Goal: Contribute content: Contribute content

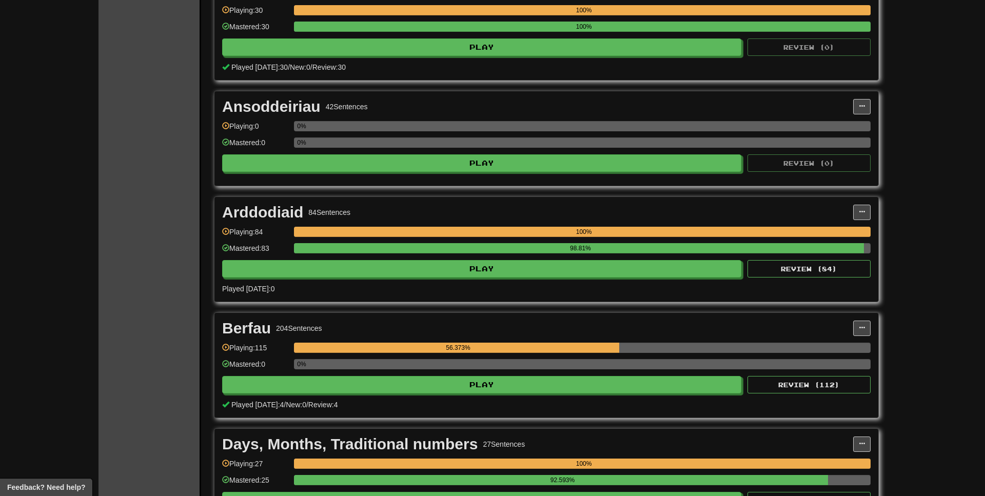
scroll to position [262, 0]
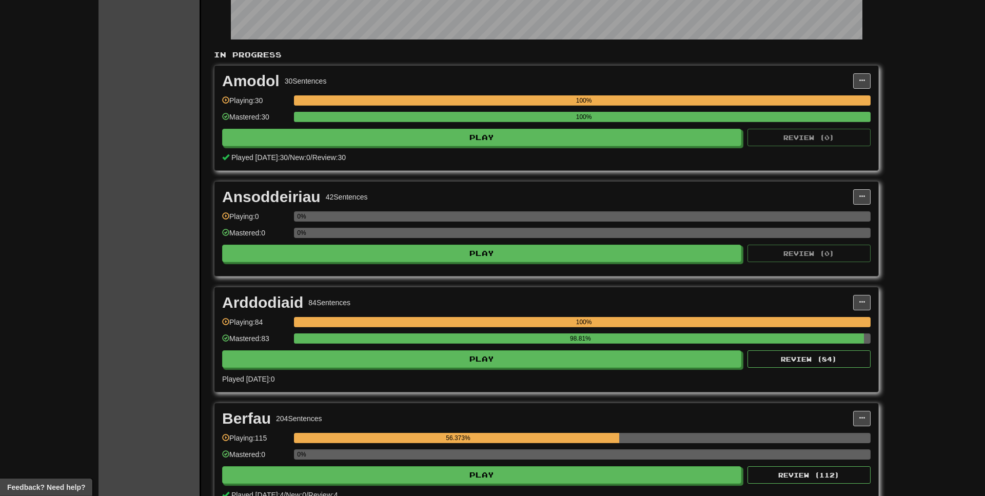
scroll to position [262, 0]
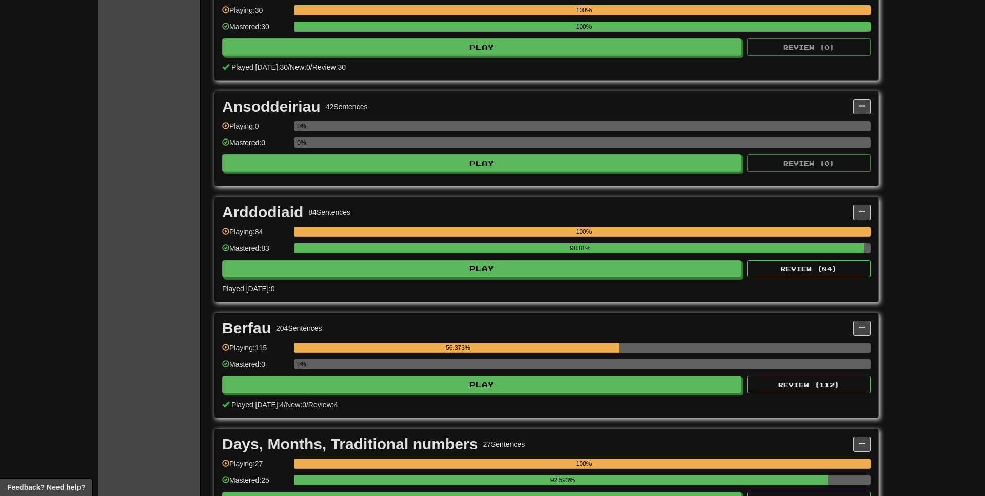
scroll to position [209, 0]
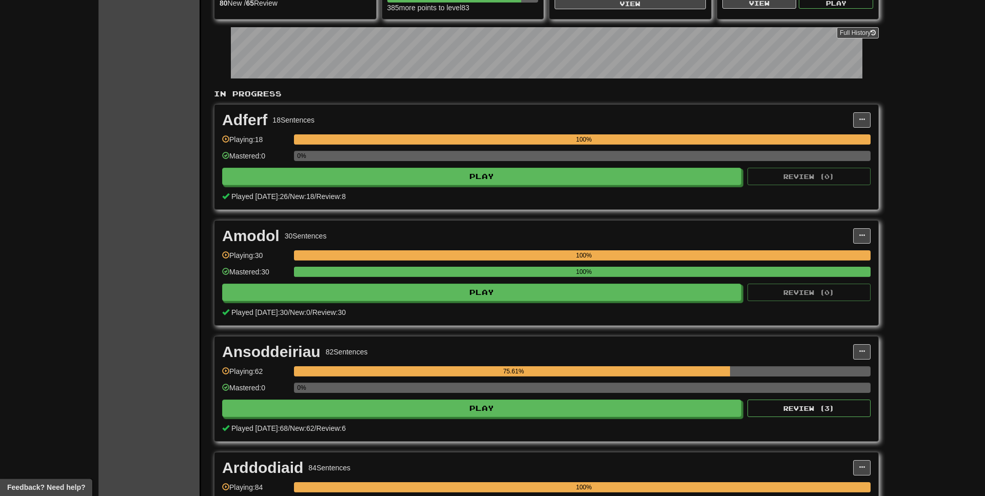
scroll to position [52, 0]
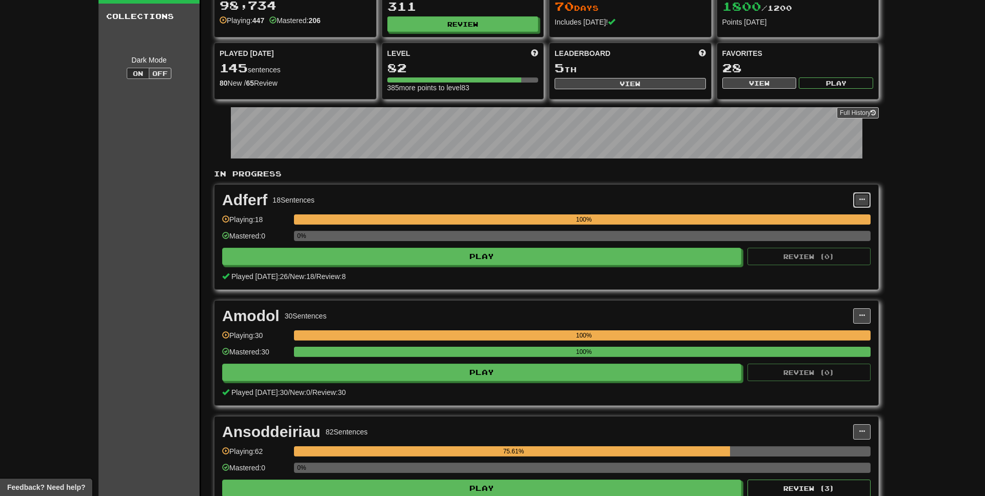
click at [865, 201] on button at bounding box center [861, 199] width 17 height 15
click at [815, 249] on link "Edit Collection" at bounding box center [817, 245] width 106 height 13
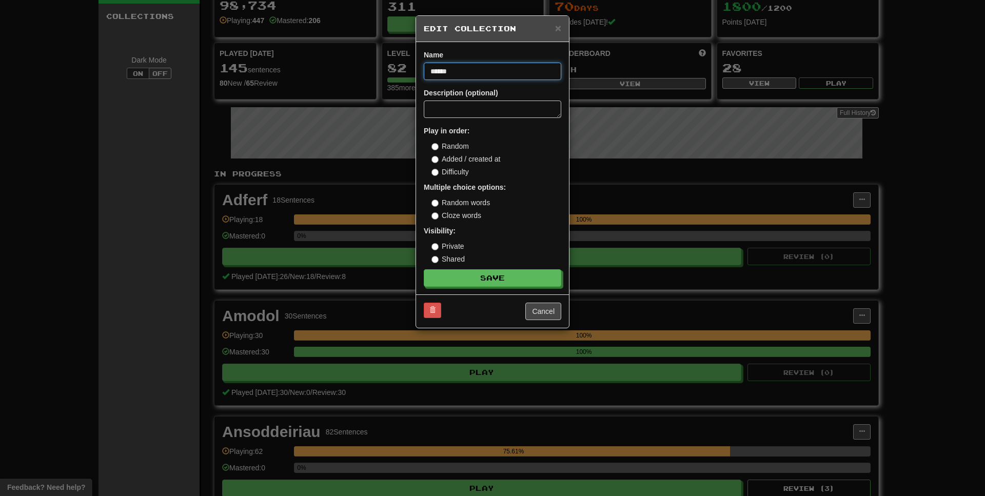
drag, startPoint x: 479, startPoint y: 67, endPoint x: 356, endPoint y: 47, distance: 124.8
click at [424, 63] on input "******" at bounding box center [492, 71] width 137 height 17
click at [425, 306] on button at bounding box center [432, 310] width 17 height 15
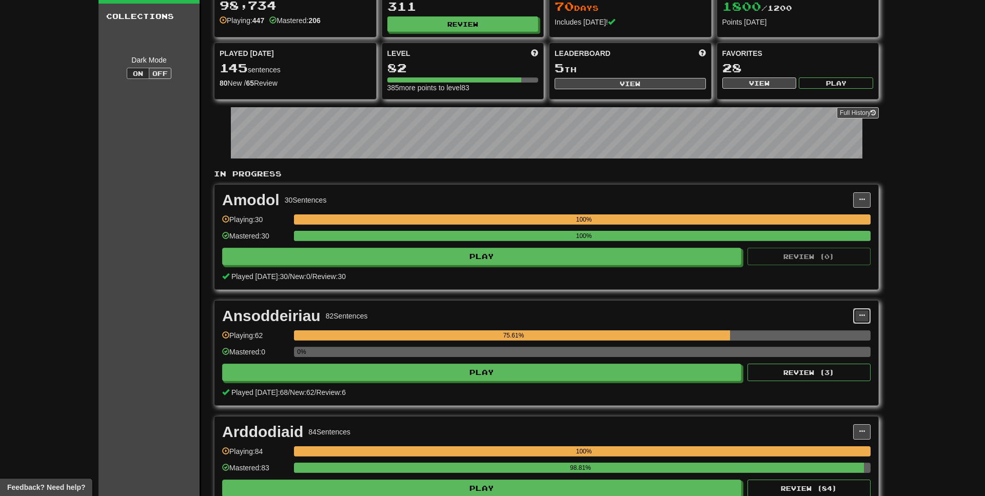
click at [864, 321] on button at bounding box center [861, 315] width 17 height 15
click at [808, 361] on span "Edit Collection" at bounding box center [810, 361] width 46 height 8
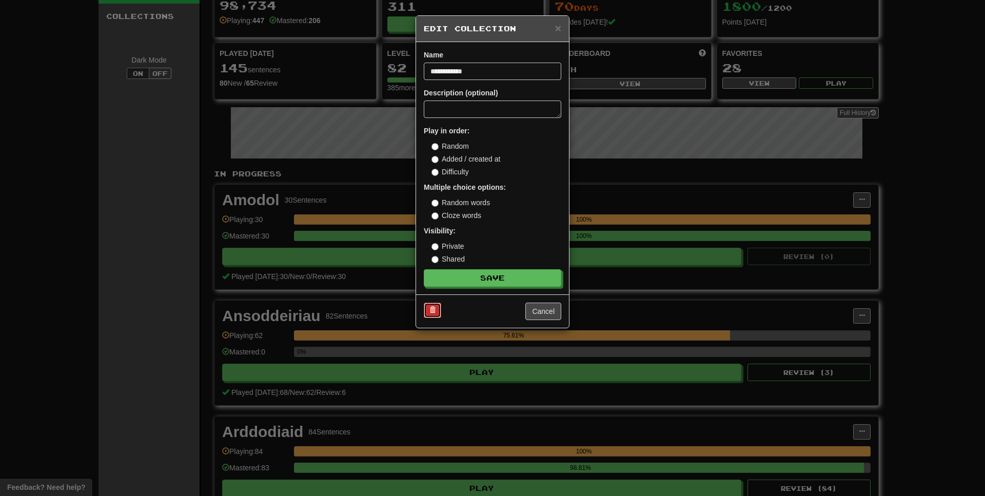
click at [436, 308] on button at bounding box center [432, 310] width 17 height 15
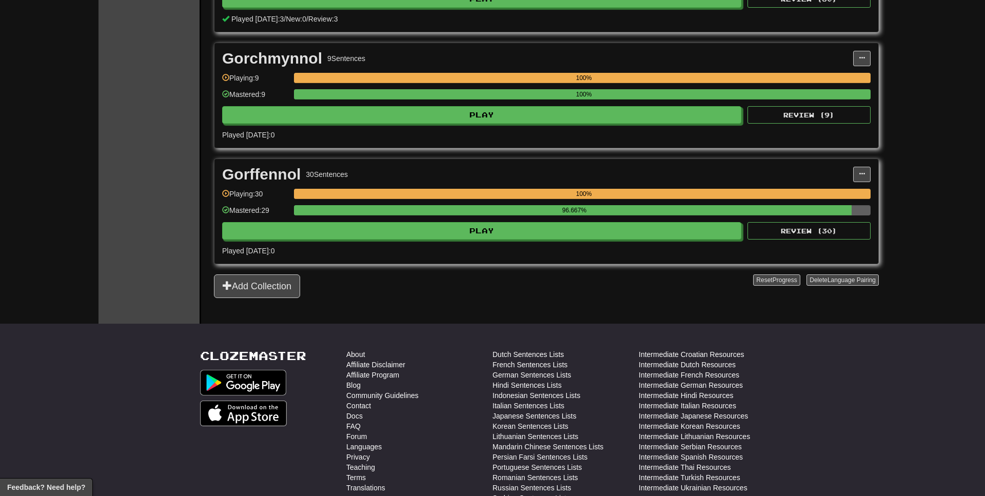
scroll to position [1056, 0]
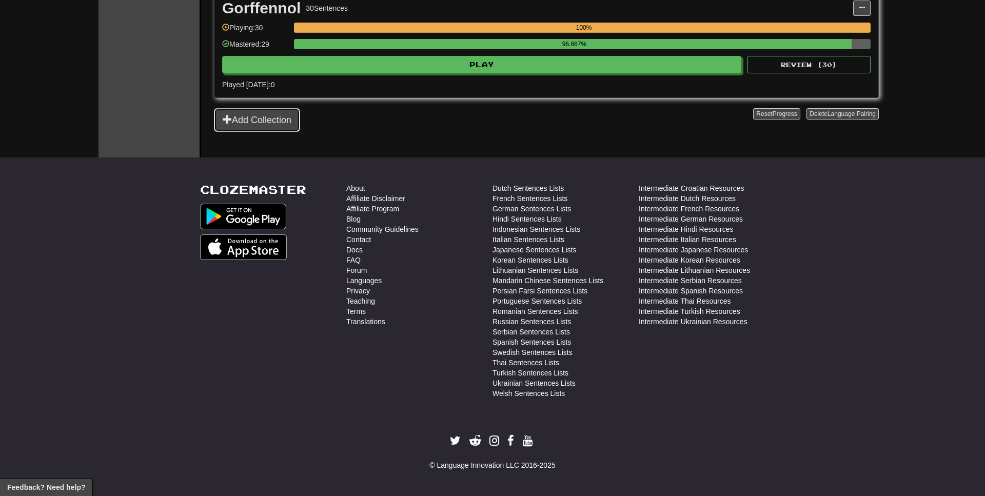
click at [253, 114] on button "Add Collection" at bounding box center [257, 120] width 86 height 24
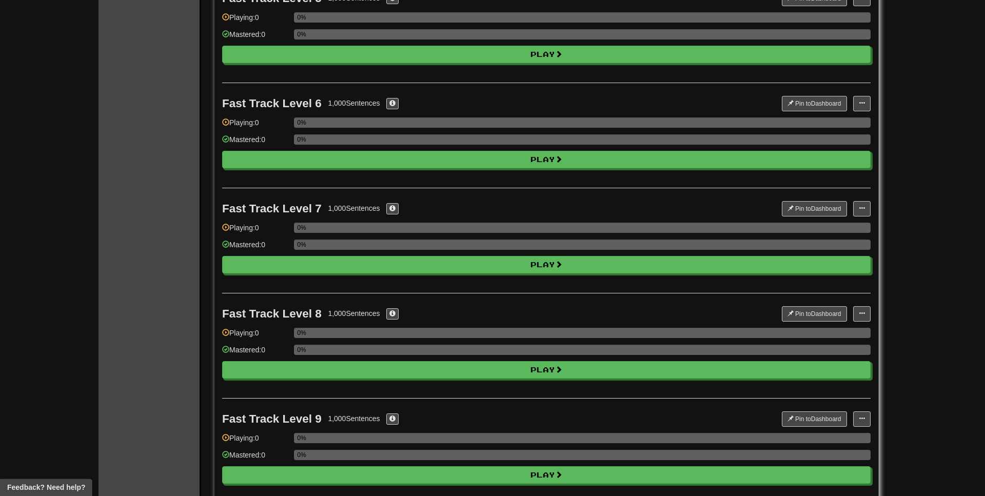
scroll to position [837, 0]
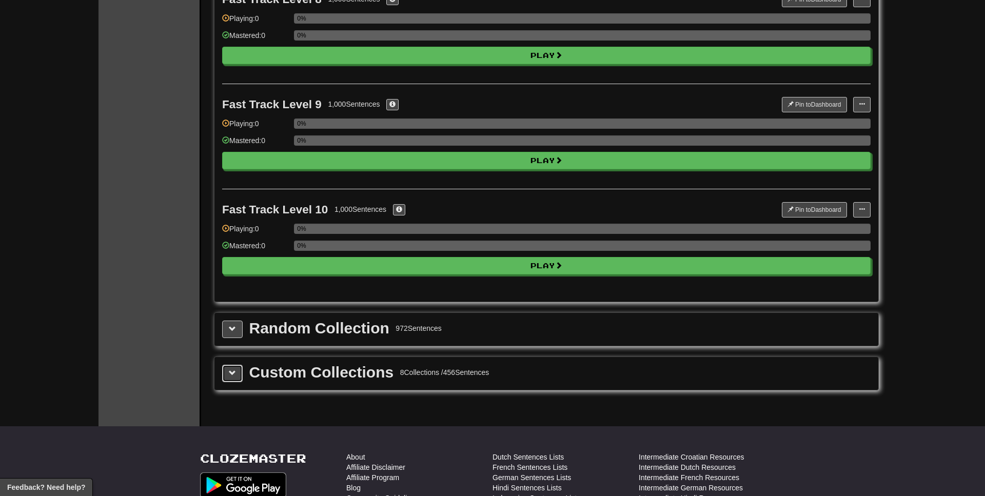
click at [241, 370] on button at bounding box center [232, 373] width 21 height 17
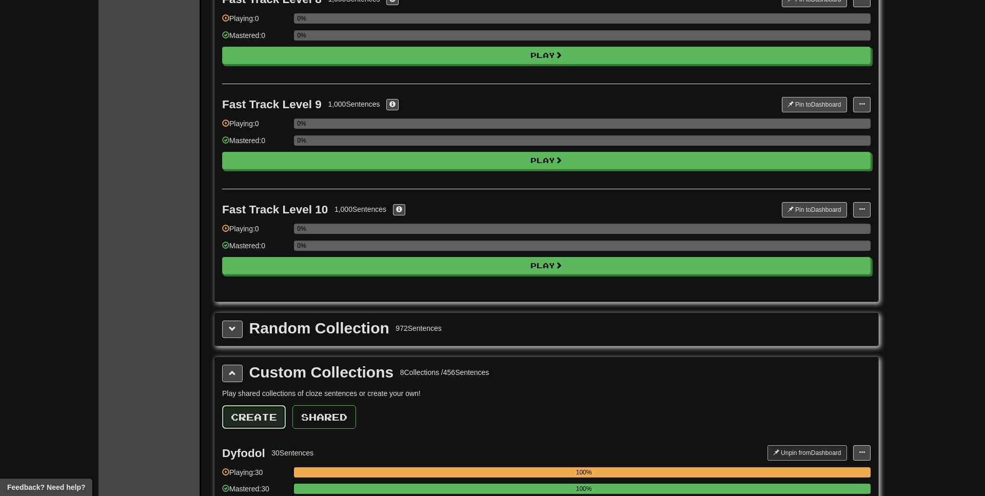
click at [265, 410] on button "Create" at bounding box center [254, 417] width 64 height 24
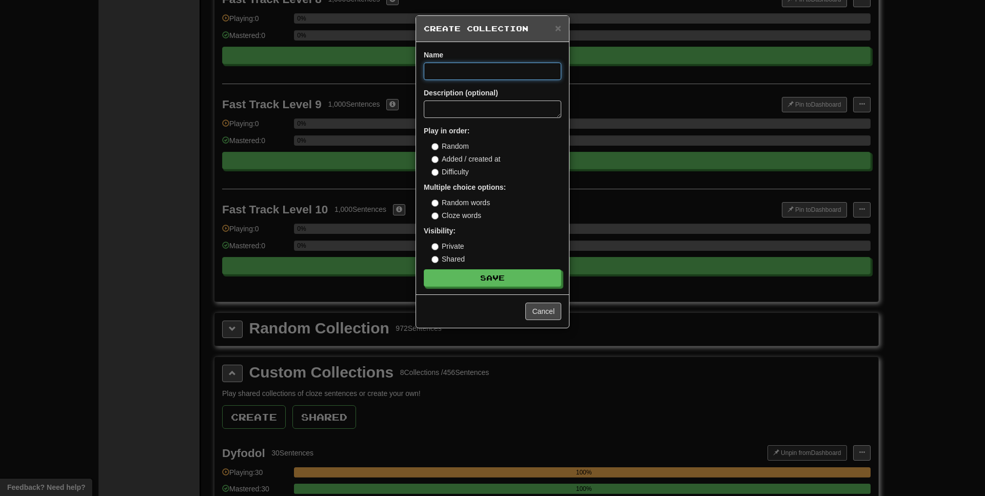
click at [452, 74] on input at bounding box center [492, 71] width 137 height 17
paste input "******"
type input "******"
click at [468, 275] on button "Save" at bounding box center [492, 278] width 137 height 17
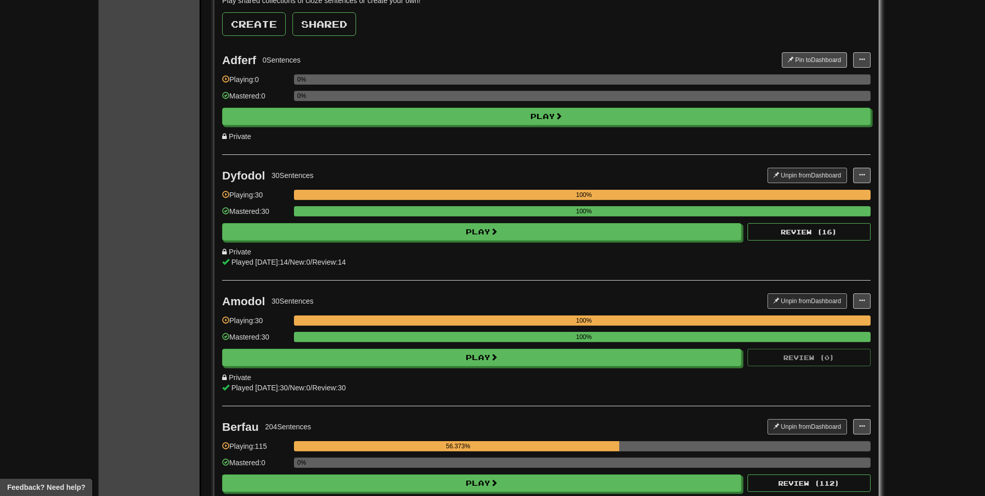
scroll to position [1021, 0]
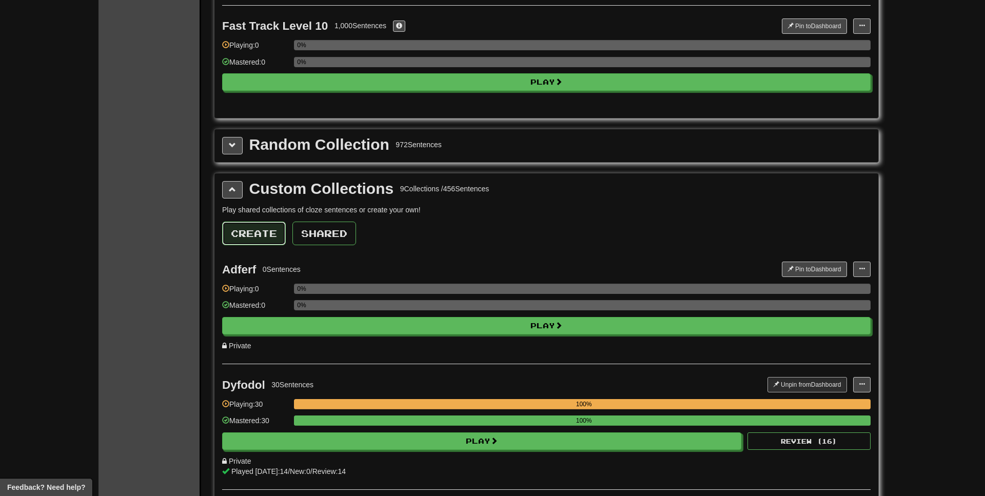
click at [256, 230] on button "Create" at bounding box center [254, 234] width 64 height 24
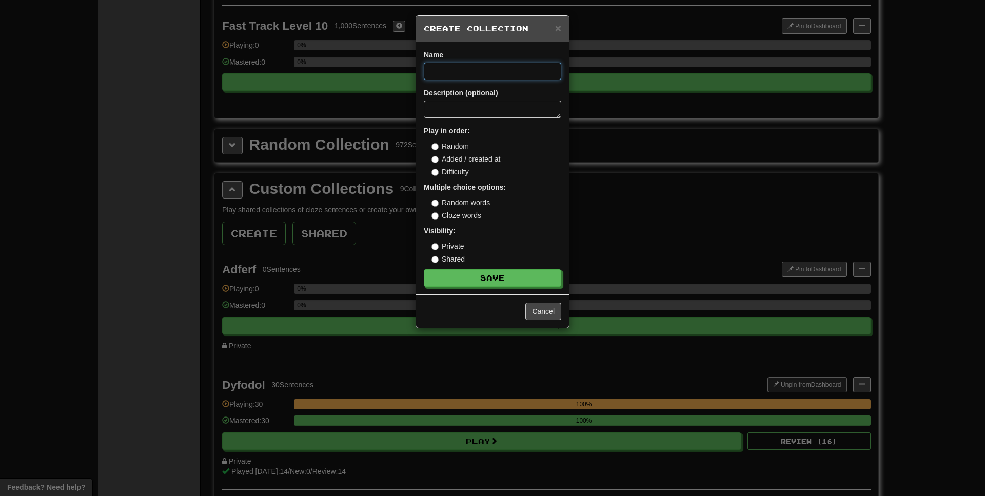
click at [461, 73] on input at bounding box center [492, 71] width 137 height 17
paste input "**********"
type input "**********"
click at [436, 211] on label "Cloze words" at bounding box center [456, 215] width 50 height 10
click at [495, 277] on button "Save" at bounding box center [492, 278] width 137 height 17
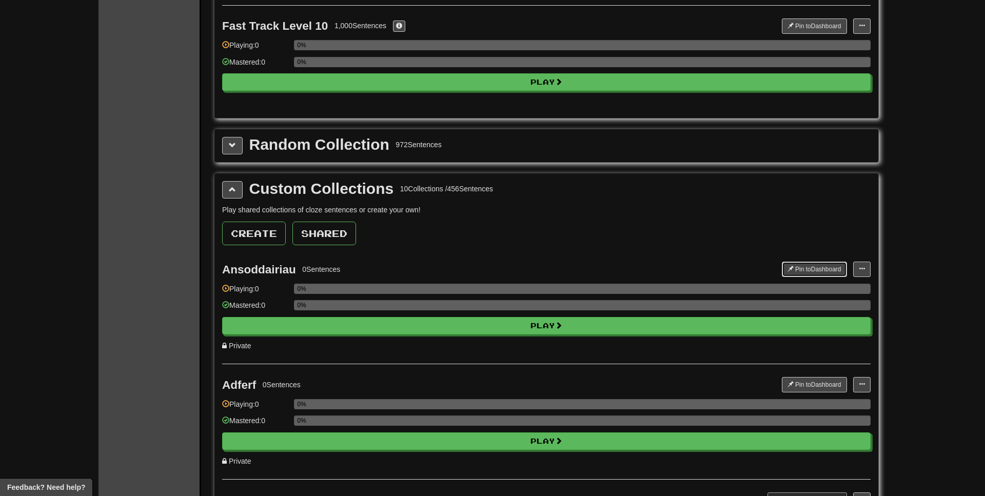
click at [824, 270] on button "Pin to Dashboard" at bounding box center [814, 269] width 65 height 15
click at [819, 386] on button "Pin to Dashboard" at bounding box center [814, 384] width 65 height 15
click at [861, 266] on span at bounding box center [862, 269] width 6 height 6
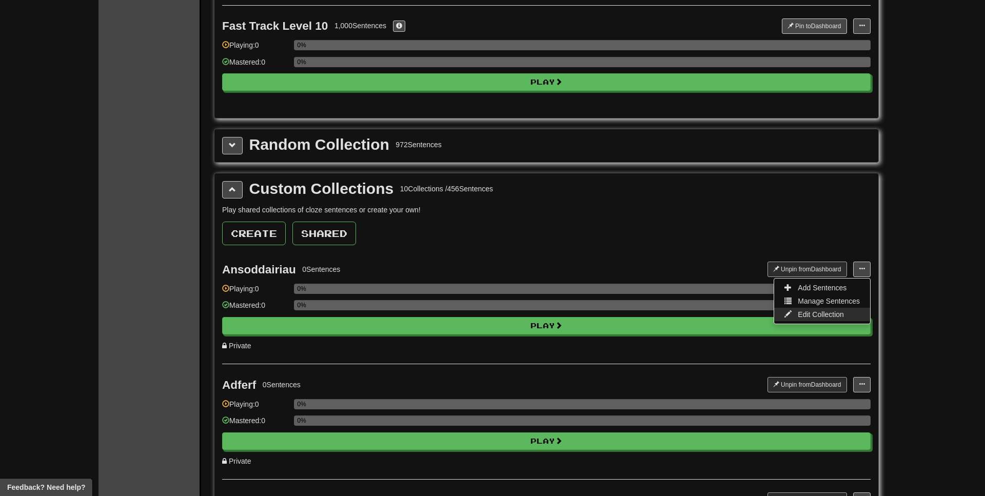
click at [819, 313] on span "Edit Collection" at bounding box center [821, 314] width 46 height 8
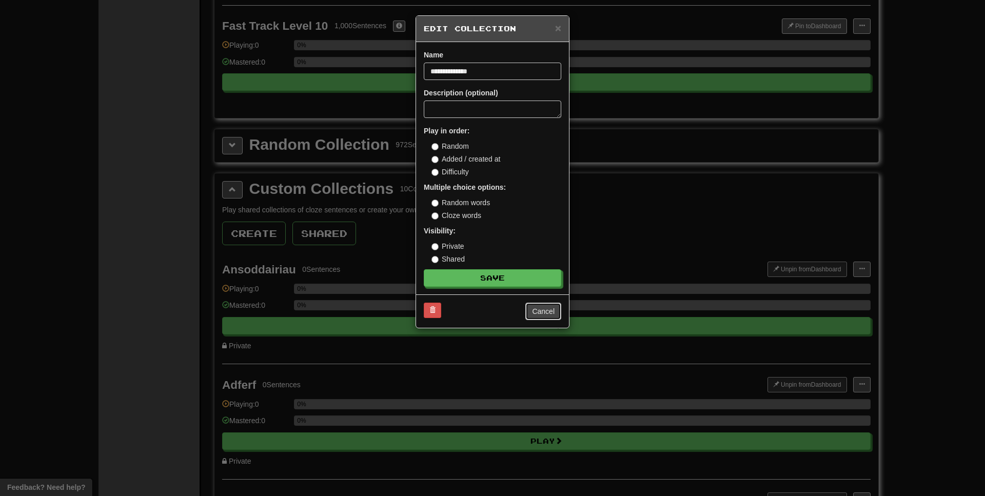
click at [547, 309] on button "Cancel" at bounding box center [543, 311] width 36 height 17
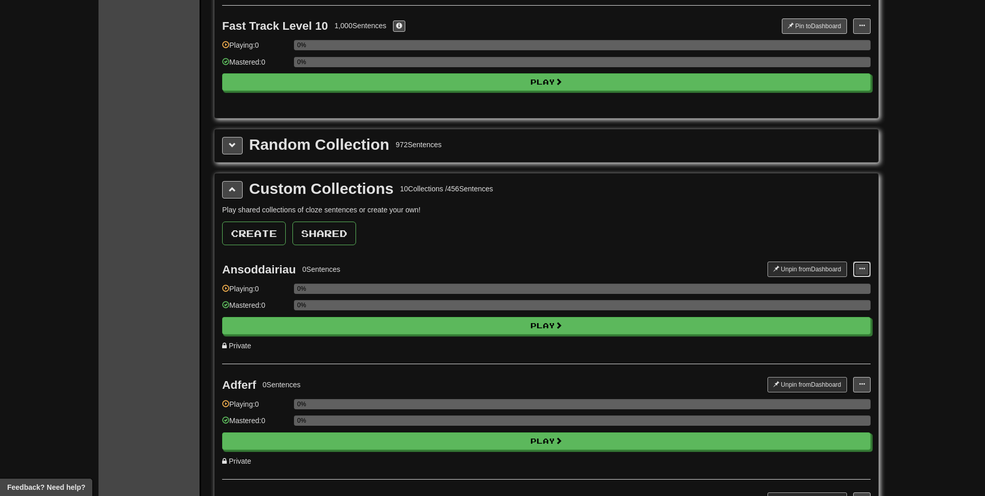
click at [862, 272] on button at bounding box center [861, 269] width 17 height 15
click at [822, 289] on span "Add Sentences" at bounding box center [822, 288] width 49 height 8
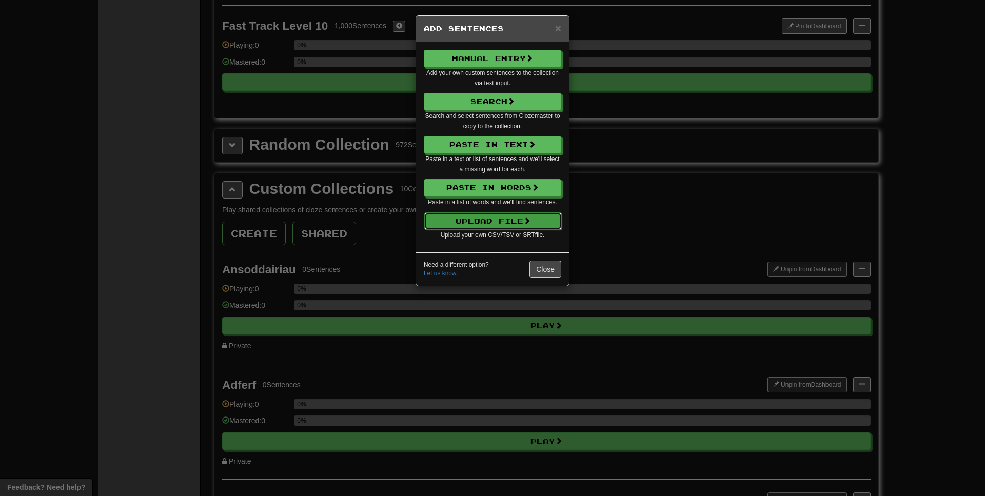
click at [462, 221] on button "Upload File" at bounding box center [492, 220] width 137 height 17
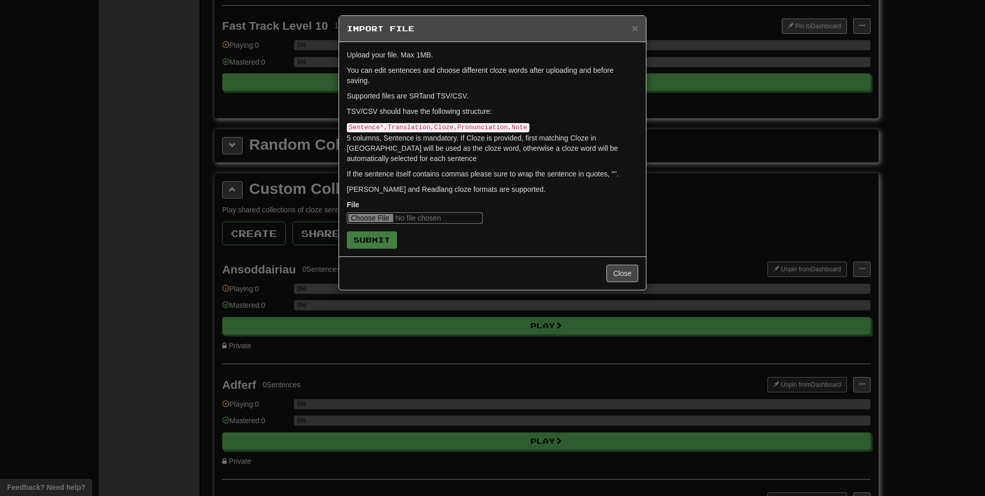
click at [375, 218] on input "file" at bounding box center [415, 217] width 136 height 11
type input "**********"
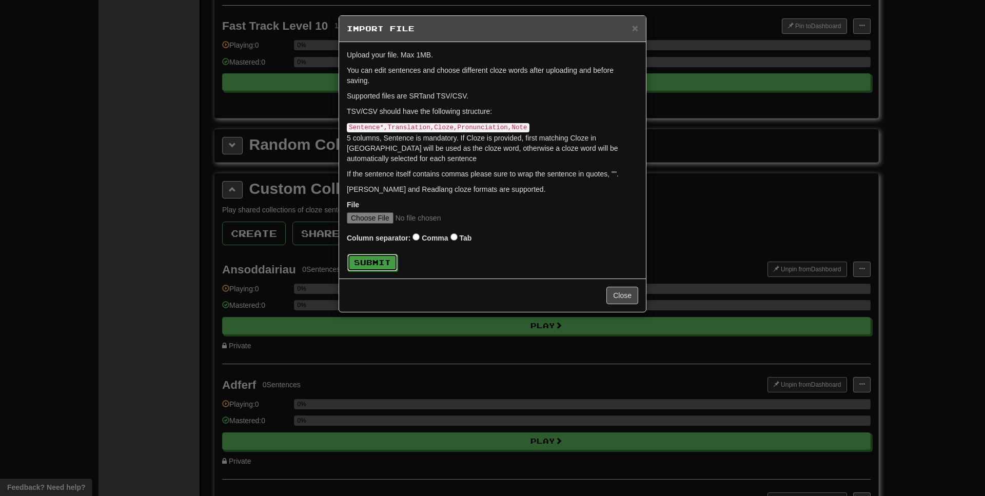
click at [380, 261] on button "Submit" at bounding box center [372, 262] width 50 height 17
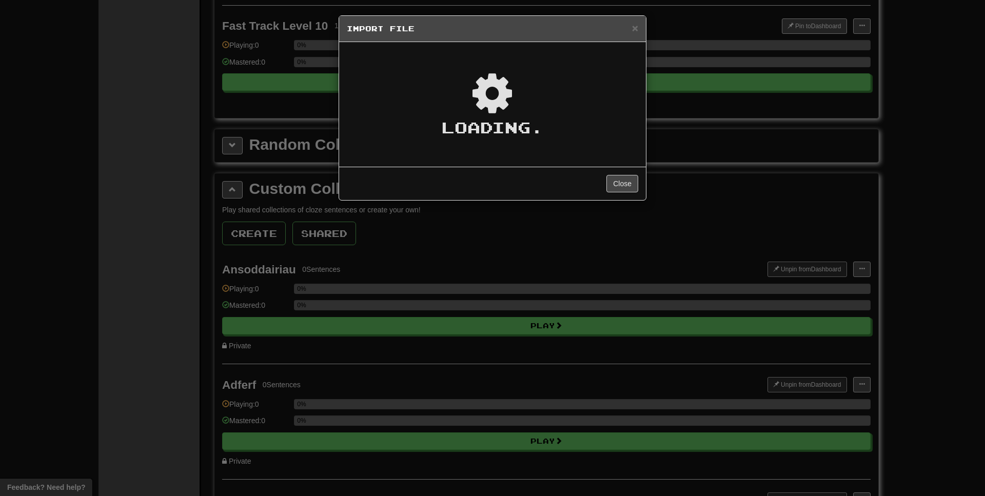
type textarea "*"
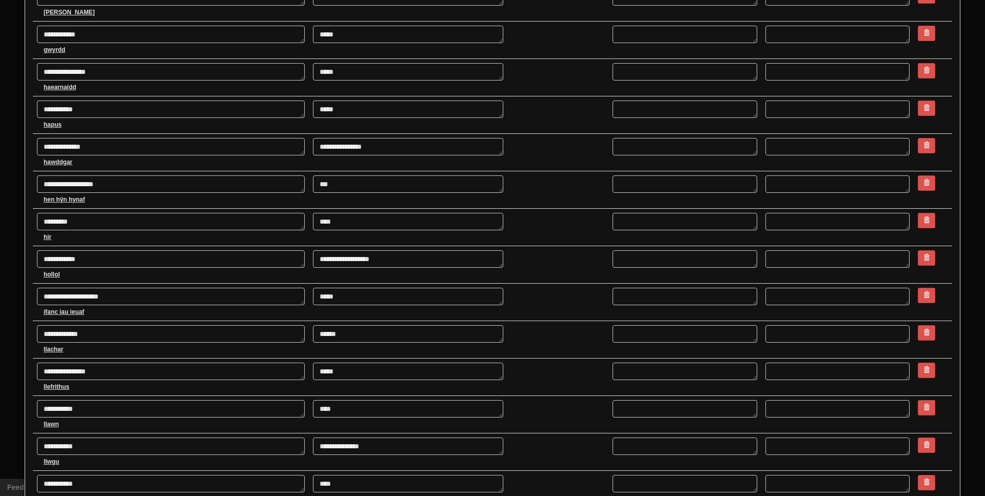
scroll to position [1574, 0]
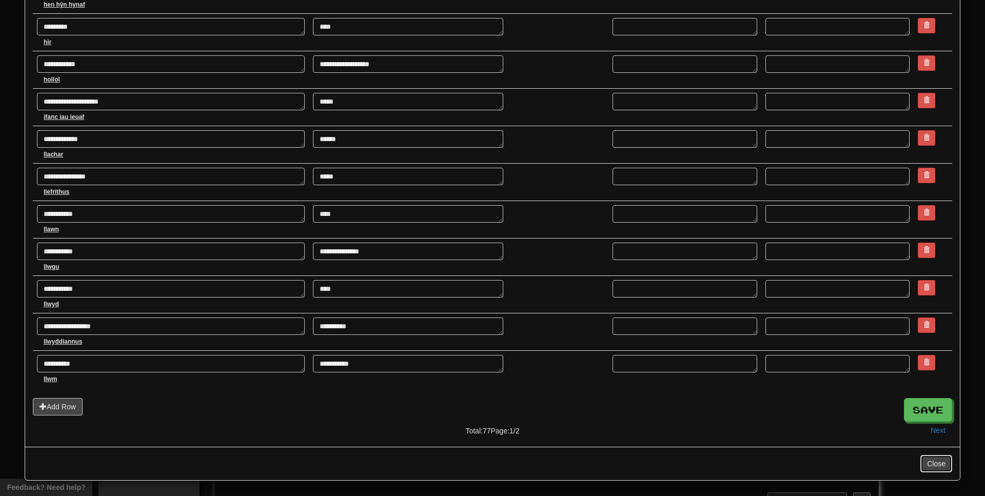
click at [942, 459] on button "Close" at bounding box center [936, 463] width 32 height 17
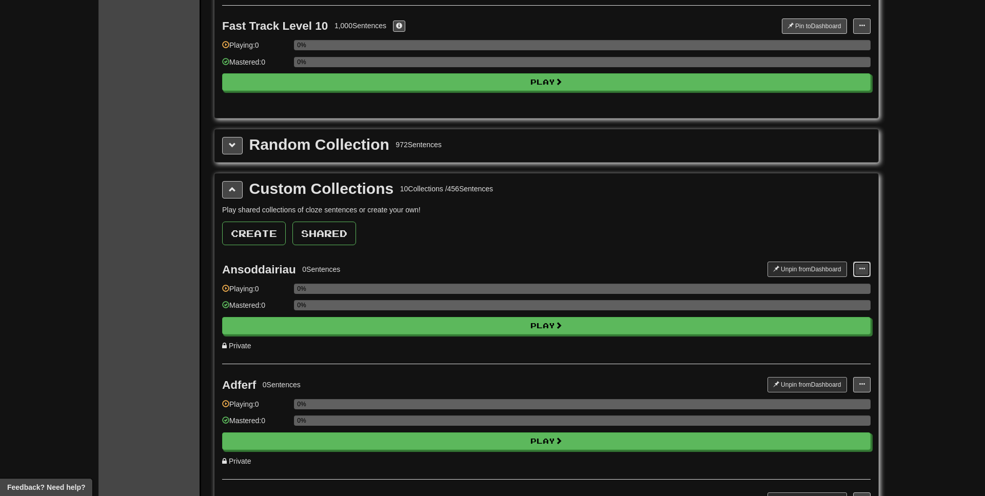
click at [860, 266] on span at bounding box center [862, 269] width 6 height 6
click at [822, 288] on span "Add Sentences" at bounding box center [822, 288] width 49 height 8
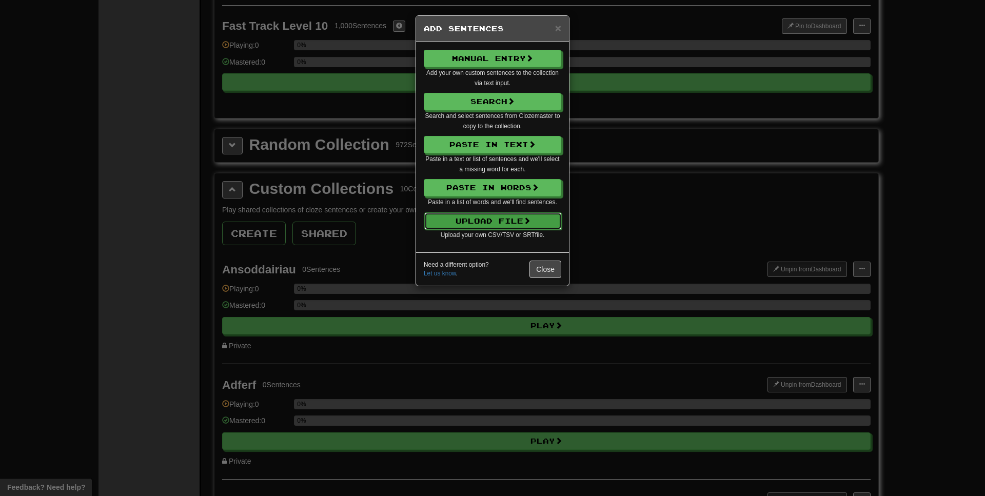
click at [476, 224] on button "Upload File" at bounding box center [492, 220] width 137 height 17
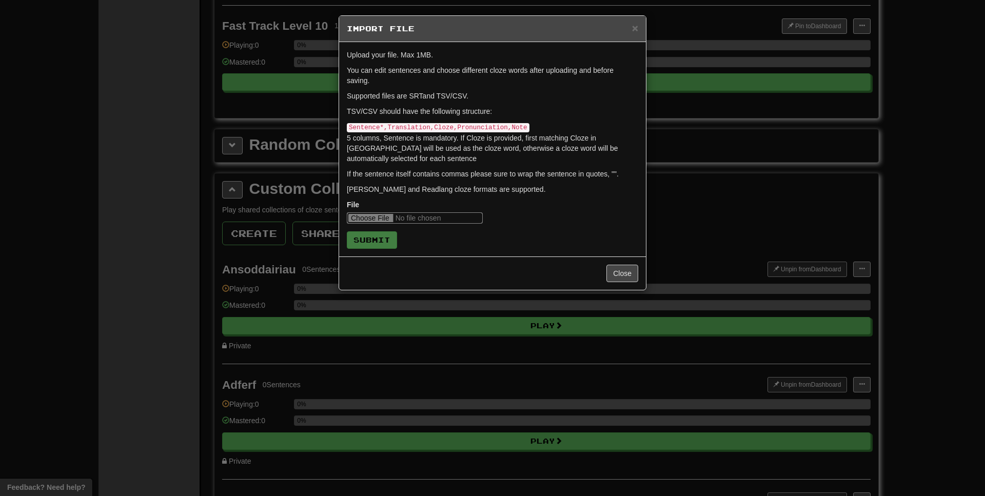
click at [369, 215] on input "file" at bounding box center [415, 217] width 136 height 11
type input "**********"
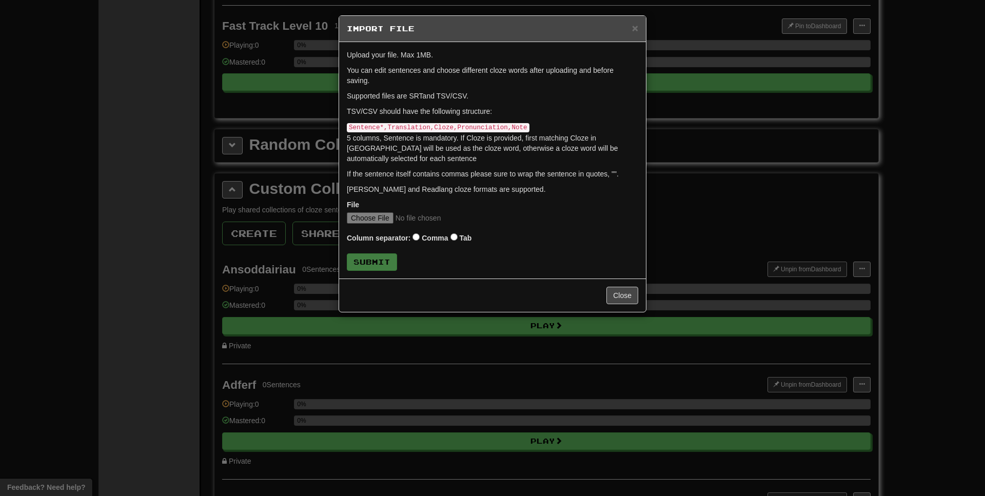
click at [462, 233] on label "Tab" at bounding box center [465, 238] width 12 height 10
click at [364, 251] on form "Upload your file. Max 1MB. You can edit sentences and choose different cloze wo…" at bounding box center [492, 160] width 291 height 221
click at [367, 255] on button "Submit" at bounding box center [372, 262] width 50 height 17
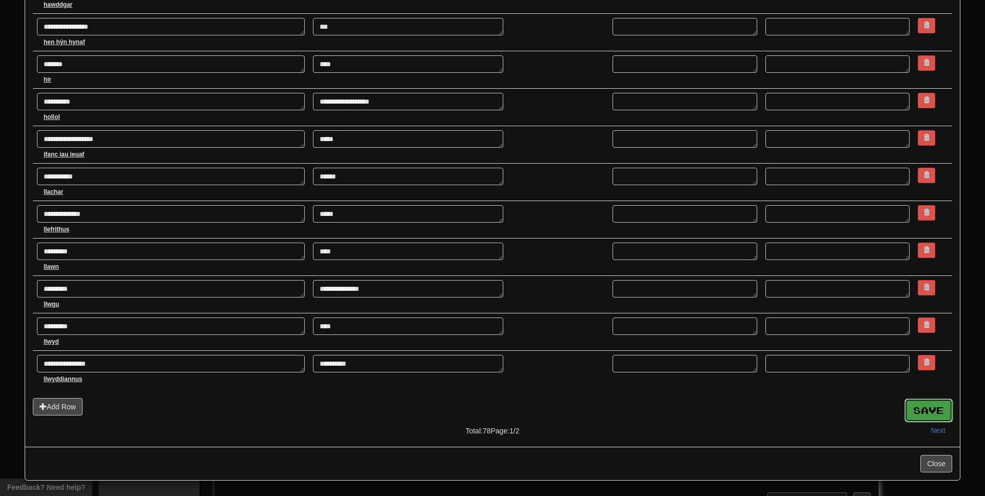
click at [911, 412] on button "Save" at bounding box center [928, 411] width 48 height 24
type textarea "*"
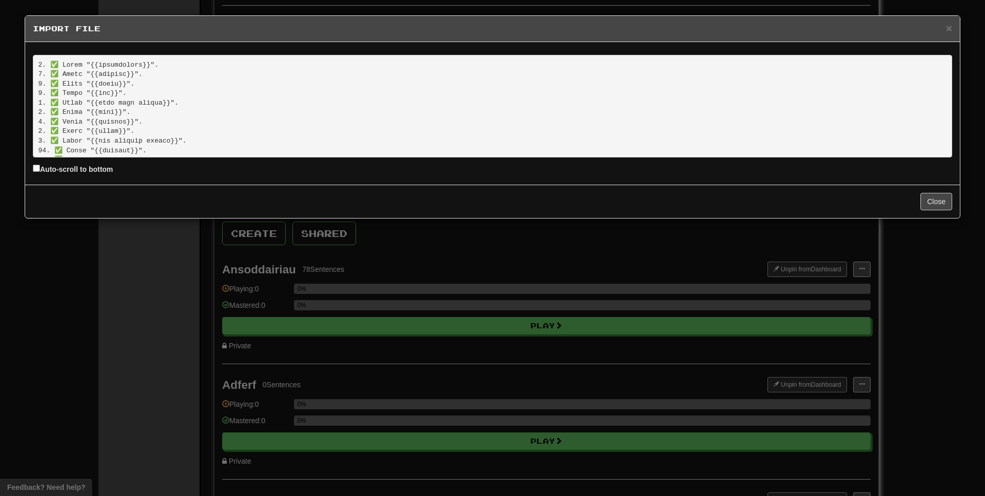
scroll to position [661, 0]
click at [939, 204] on button "Close" at bounding box center [936, 201] width 32 height 17
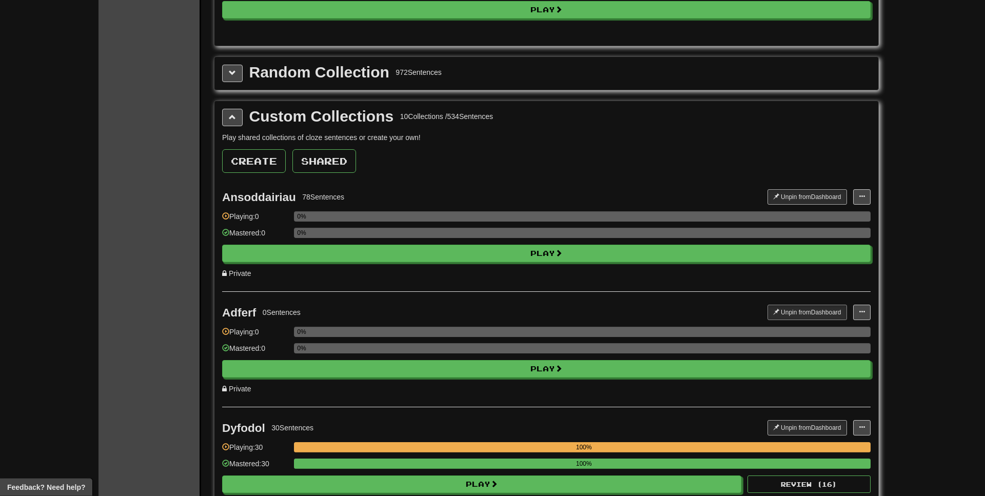
scroll to position [1125, 0]
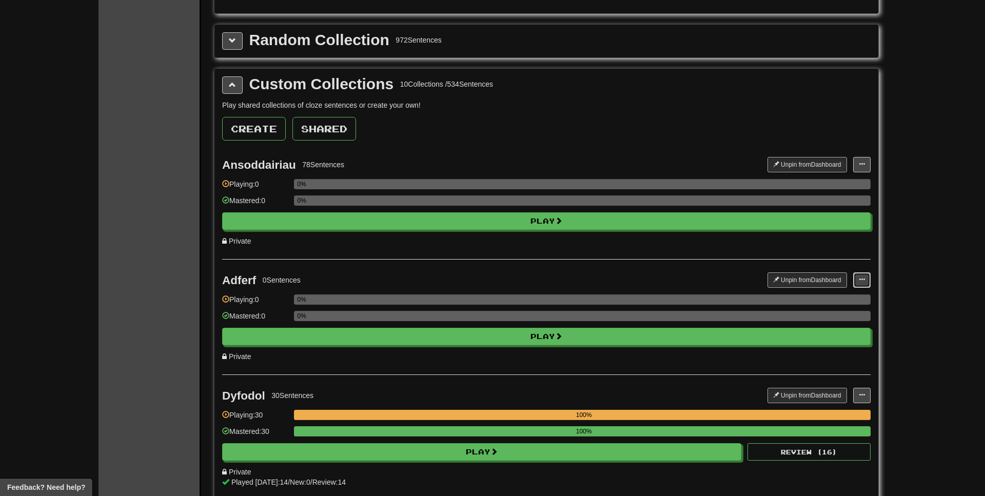
click at [862, 283] on span at bounding box center [862, 279] width 6 height 6
click at [841, 295] on span "Add Sentences" at bounding box center [822, 298] width 49 height 8
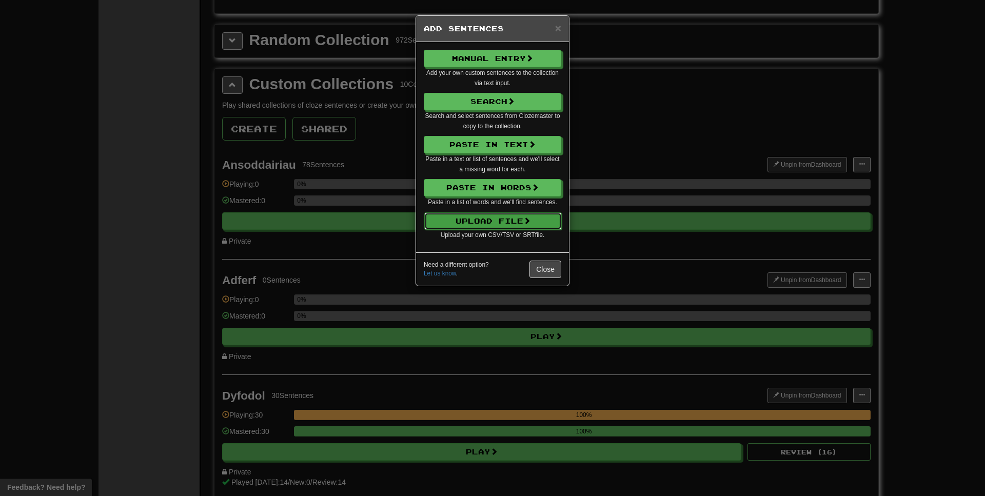
click at [528, 228] on button "Upload File" at bounding box center [492, 220] width 137 height 17
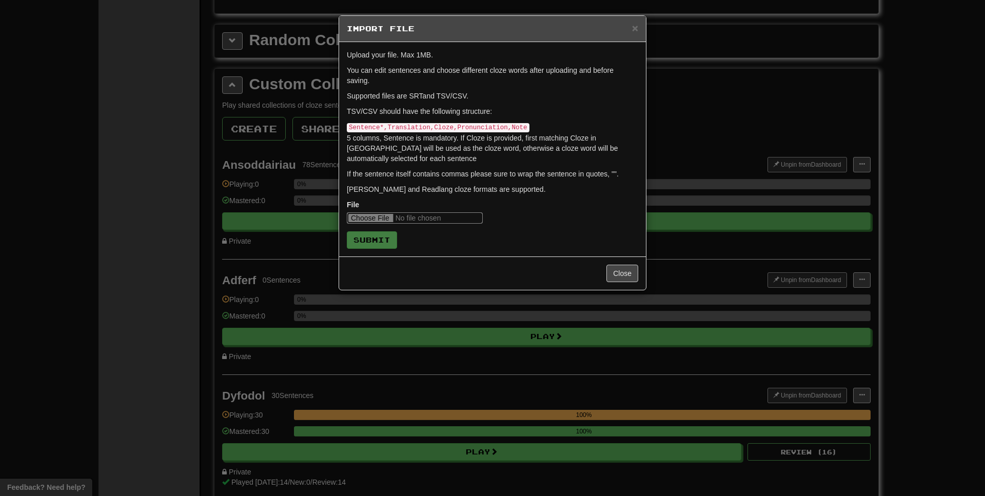
click at [371, 212] on input "file" at bounding box center [415, 217] width 136 height 11
type input "**********"
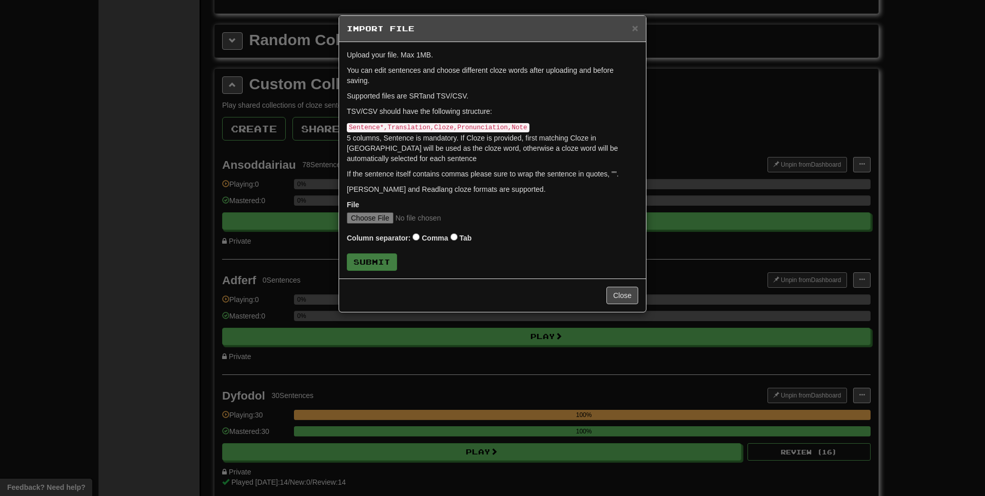
click at [464, 233] on label "Tab" at bounding box center [465, 238] width 12 height 10
click at [365, 264] on button "Submit" at bounding box center [372, 262] width 50 height 17
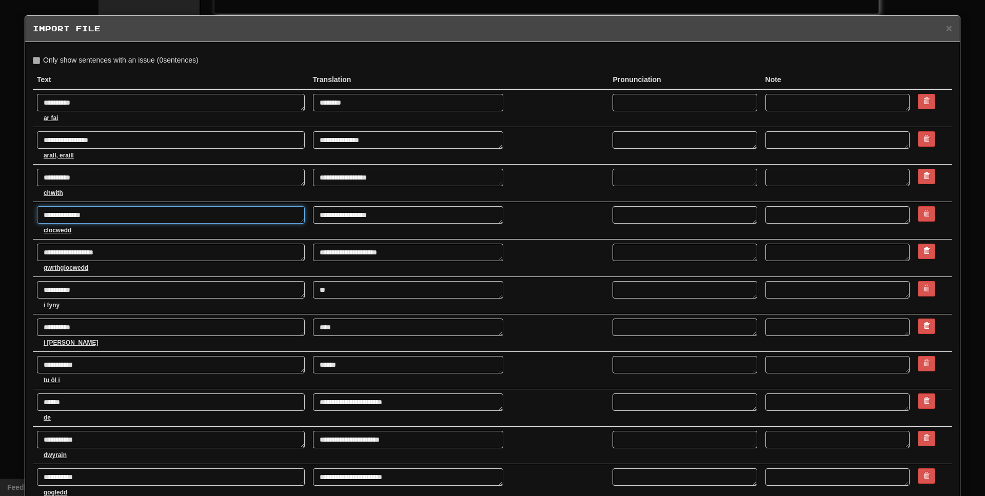
click at [83, 215] on textarea "**********" at bounding box center [171, 214] width 268 height 17
type textarea "*"
type textarea "**********"
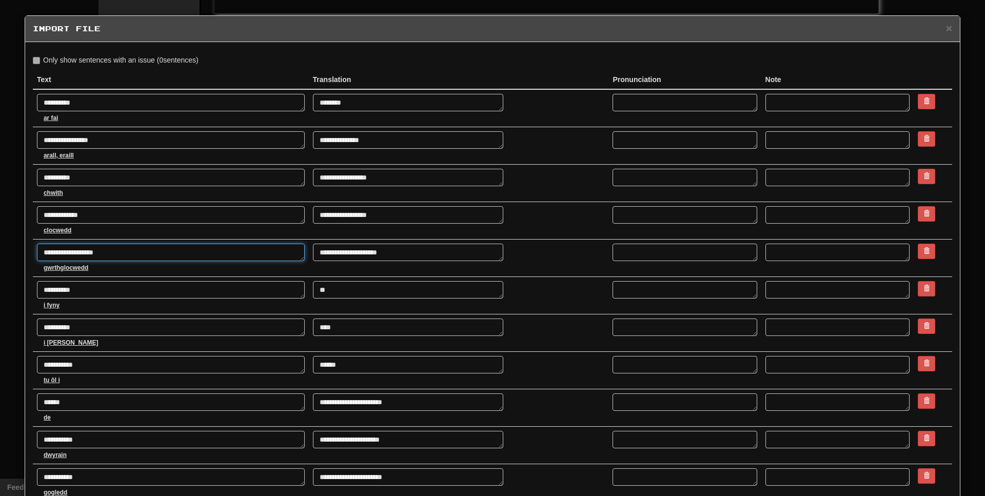
click at [99, 249] on textarea "**********" at bounding box center [171, 252] width 268 height 17
type textarea "*"
type textarea "**********"
type textarea "*"
type textarea "**********"
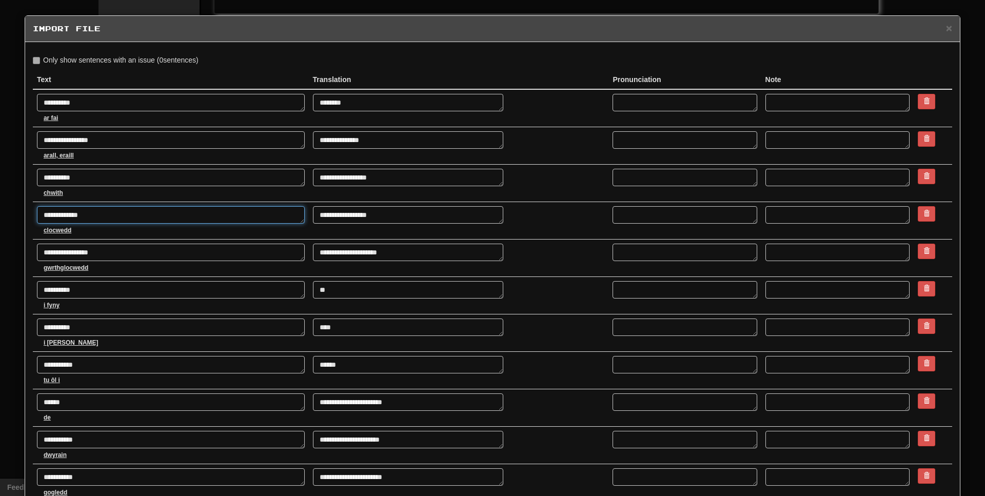
click at [78, 216] on textarea "**********" at bounding box center [171, 214] width 268 height 17
type textarea "*"
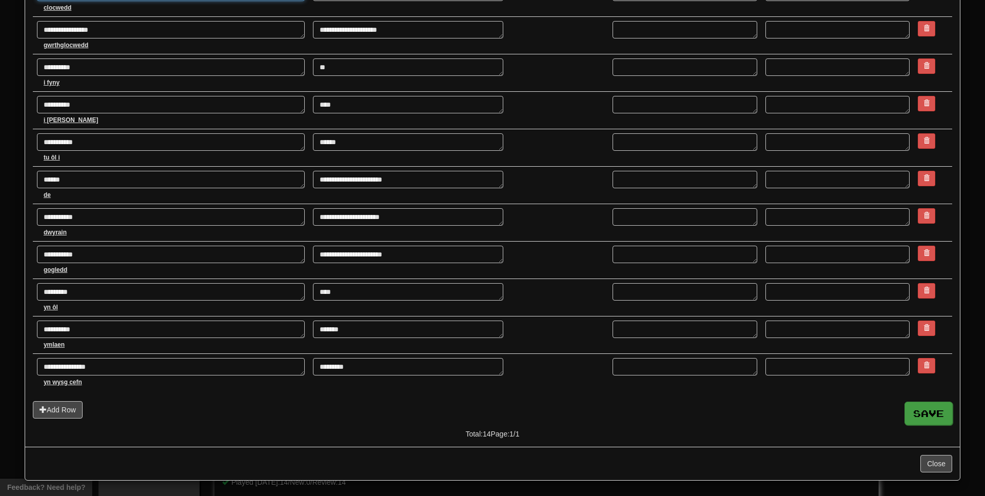
type textarea "**********"
click at [928, 412] on button "Save" at bounding box center [928, 414] width 48 height 24
type textarea "*"
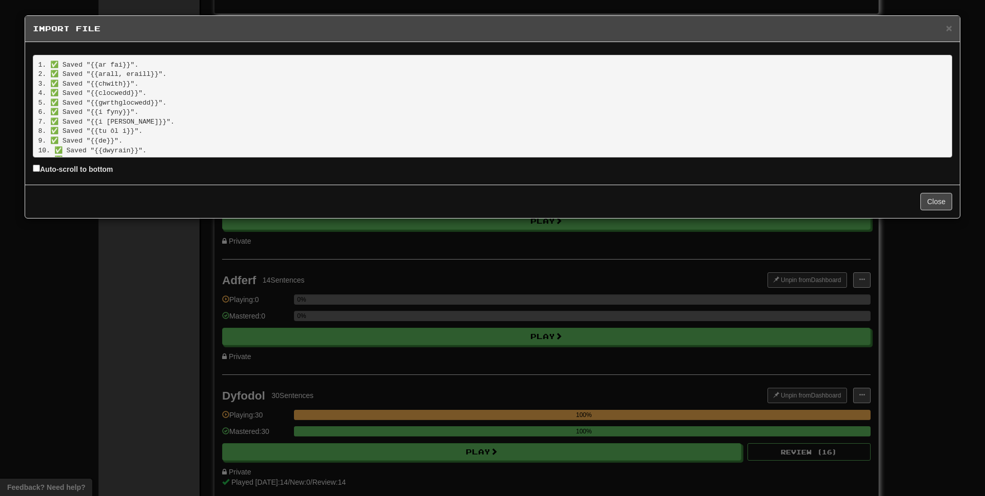
scroll to position [51, 0]
click at [933, 200] on button "Close" at bounding box center [936, 201] width 32 height 17
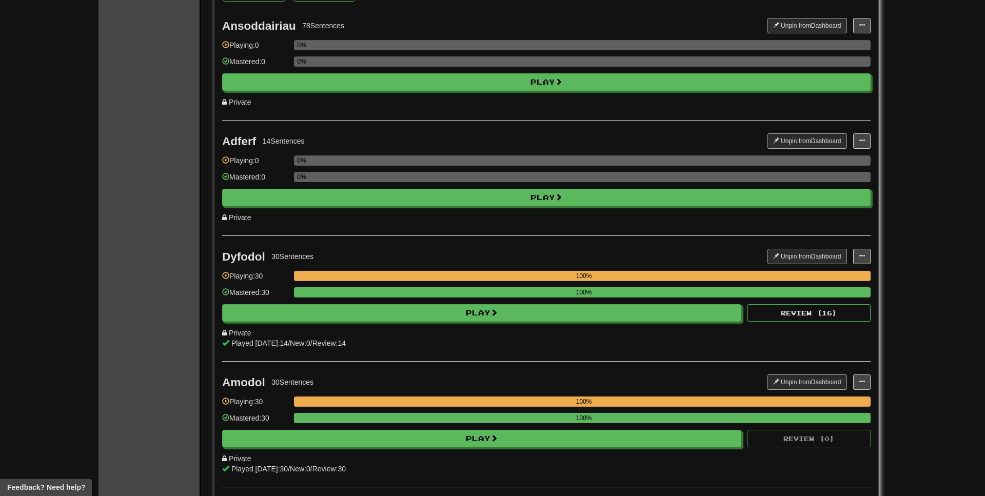
scroll to position [1230, 0]
